Goal: Information Seeking & Learning: Find specific fact

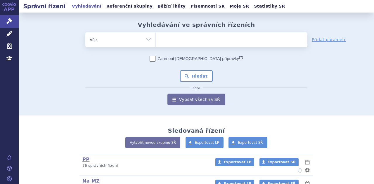
click at [138, 43] on select "Vše Spisová značka Typ SŘ Přípravek/SUKL kód Účastník/Držitel" at bounding box center [120, 38] width 70 height 13
select select "filter-atc-group"
click at [85, 32] on select "Vše Spisová značka Typ SŘ Přípravek/SUKL kód Účastník/Držitel" at bounding box center [120, 38] width 70 height 13
click at [182, 42] on ul at bounding box center [232, 38] width 152 height 12
click at [156, 42] on select at bounding box center [155, 39] width 0 height 15
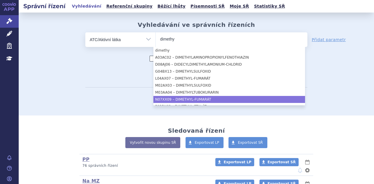
type input "dimethy"
select select "N07XX09"
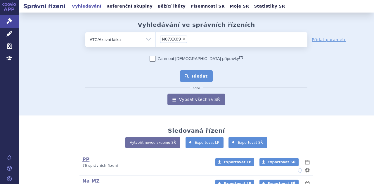
click at [191, 77] on button "Hledat" at bounding box center [196, 76] width 33 height 12
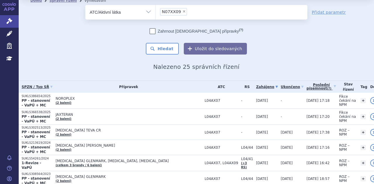
scroll to position [23, 0]
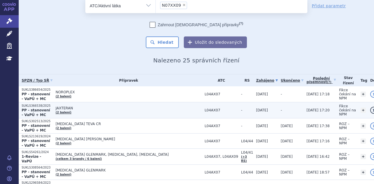
click at [155, 106] on span "JAXTERAN" at bounding box center [129, 108] width 146 height 4
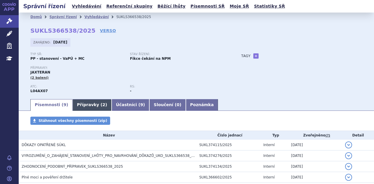
click at [79, 105] on link "Přípravky ( 2 )" at bounding box center [91, 105] width 39 height 12
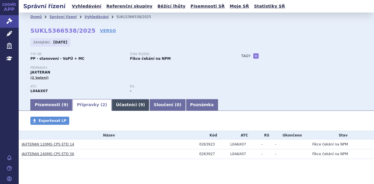
click at [112, 105] on link "Účastníci ( 9 )" at bounding box center [131, 105] width 38 height 12
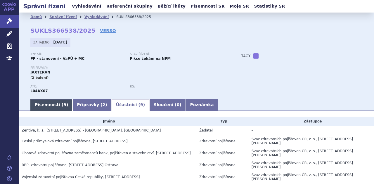
click at [55, 110] on link "Písemnosti ( 9 )" at bounding box center [51, 105] width 42 height 12
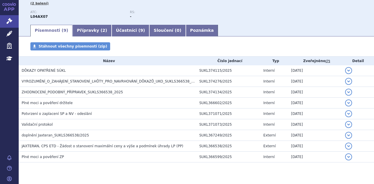
scroll to position [87, 0]
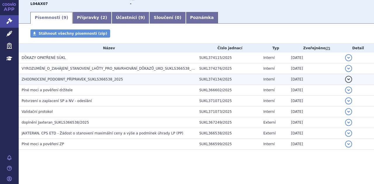
click at [107, 80] on span "ZHODNOCENÍ_PODOBNÝ_PŘÍPRAVEK_SUKLS366538_2025" at bounding box center [72, 79] width 101 height 4
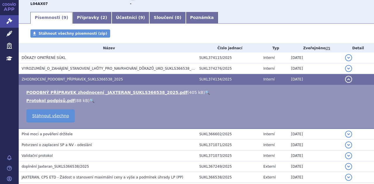
click at [205, 94] on link "🔍" at bounding box center [207, 92] width 5 height 5
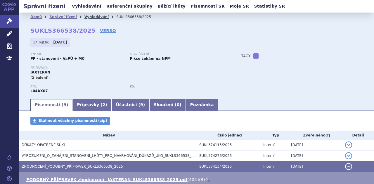
click at [84, 18] on link "Vyhledávání" at bounding box center [96, 17] width 24 height 4
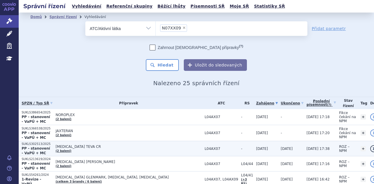
click at [85, 145] on span "[MEDICAL_DATA] TEVA CR" at bounding box center [129, 147] width 146 height 4
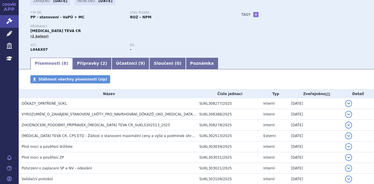
scroll to position [43, 0]
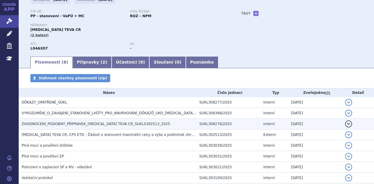
click at [146, 124] on span "ZHODNOCENÍ_PODOBNÝ_PŘÍPRAVEK_[MEDICAL_DATA] TEVA CR_SUKLS302513_2025" at bounding box center [96, 124] width 148 height 4
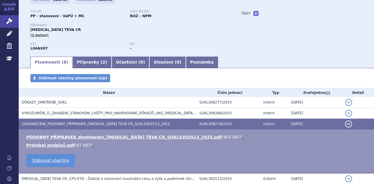
click at [239, 138] on link "🔍" at bounding box center [241, 137] width 5 height 5
